Goal: Find specific page/section: Find specific page/section

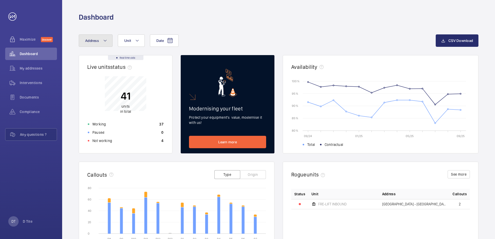
click at [105, 45] on button "Address" at bounding box center [96, 40] width 34 height 12
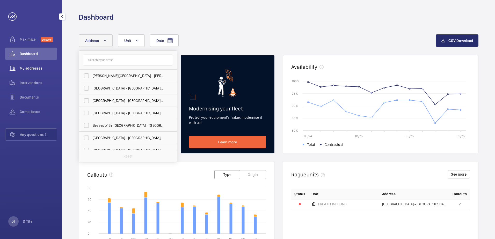
click at [47, 67] on span "My addresses" at bounding box center [38, 68] width 37 height 5
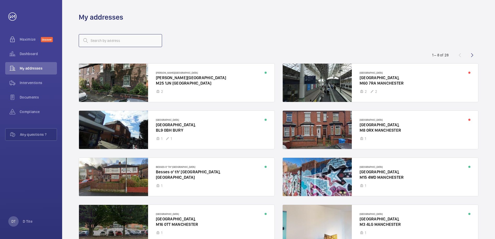
click at [114, 40] on input "text" at bounding box center [120, 40] width 83 height 13
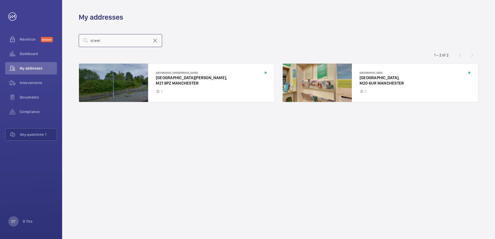
type input "st wer"
click at [254, 225] on wm-front-async-data-loader "[GEOGRAPHIC_DATA][PERSON_NAME] [GEOGRAPHIC_DATA][PERSON_NAME] [GEOGRAPHIC_DATA]…" at bounding box center [279, 142] width 400 height 169
click at [308, 202] on div "[GEOGRAPHIC_DATA][PERSON_NAME] [GEOGRAPHIC_DATA][PERSON_NAME] [GEOGRAPHIC_DATA]…" at bounding box center [279, 142] width 400 height 158
click at [401, 166] on div "[GEOGRAPHIC_DATA][PERSON_NAME] [GEOGRAPHIC_DATA][PERSON_NAME] [GEOGRAPHIC_DATA]…" at bounding box center [279, 142] width 400 height 158
